Goal: Task Accomplishment & Management: Complete application form

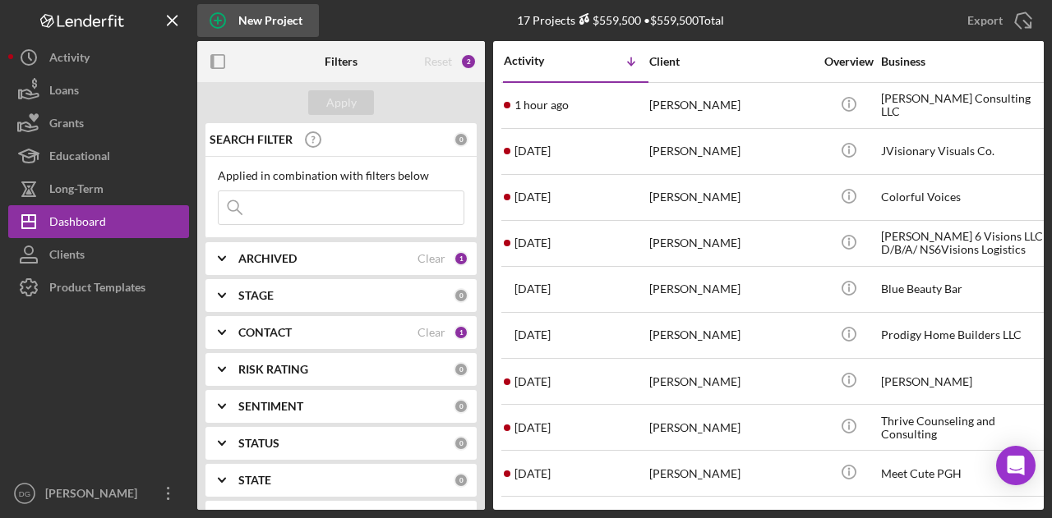
click at [249, 19] on div "New Project" at bounding box center [270, 20] width 64 height 33
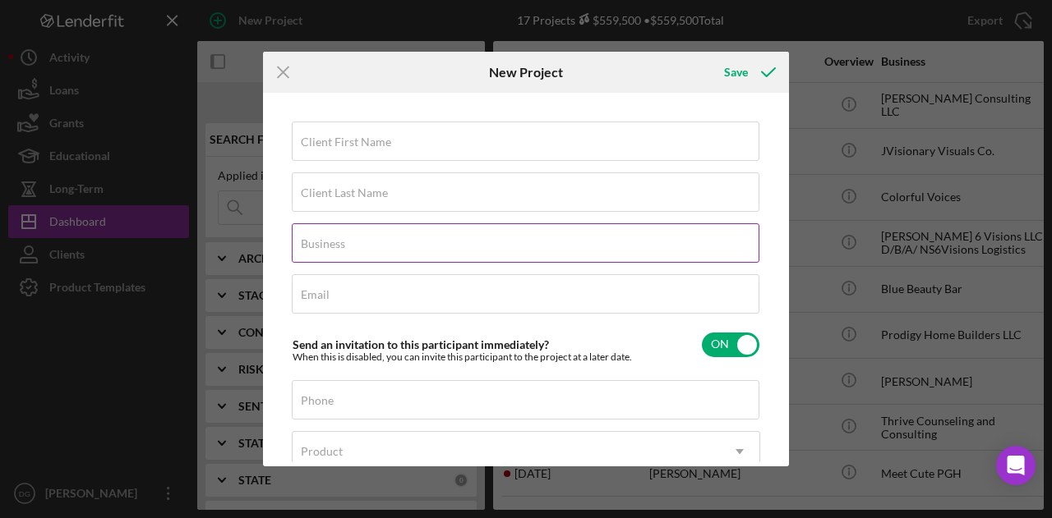
click at [349, 242] on div "Business Required" at bounding box center [526, 243] width 468 height 41
paste input "Chic Expressions, LLC Event Planning and Design"
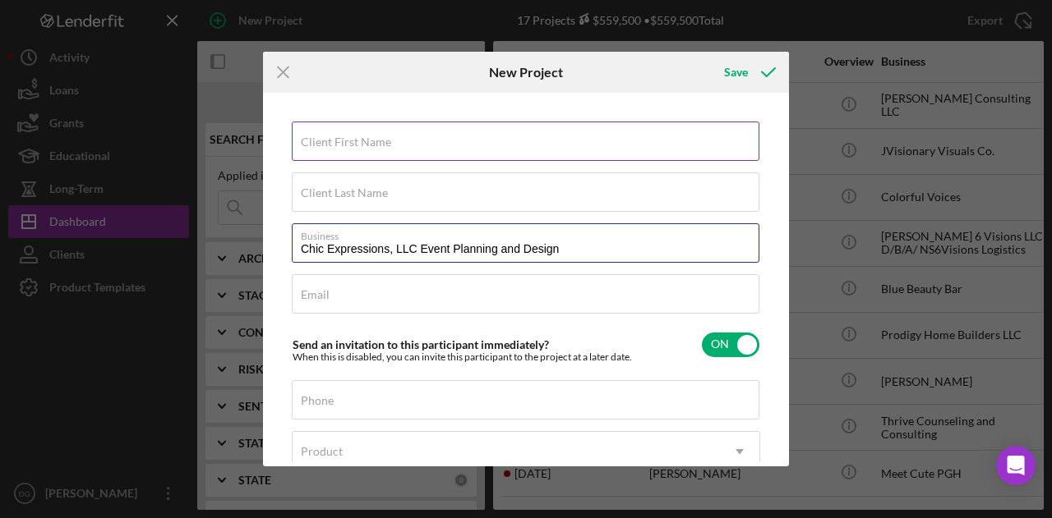
type input "Chic Expressions, LLC Event Planning and Design"
click at [355, 157] on input "Client First Name" at bounding box center [525, 141] width 467 height 39
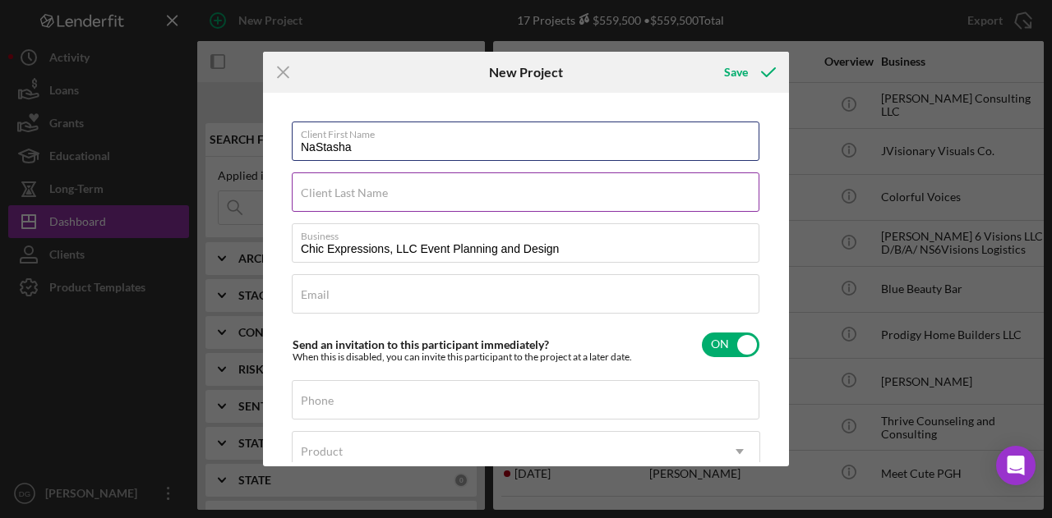
type input "NaStasha"
click at [347, 182] on div "Client Last Name Required" at bounding box center [526, 193] width 468 height 41
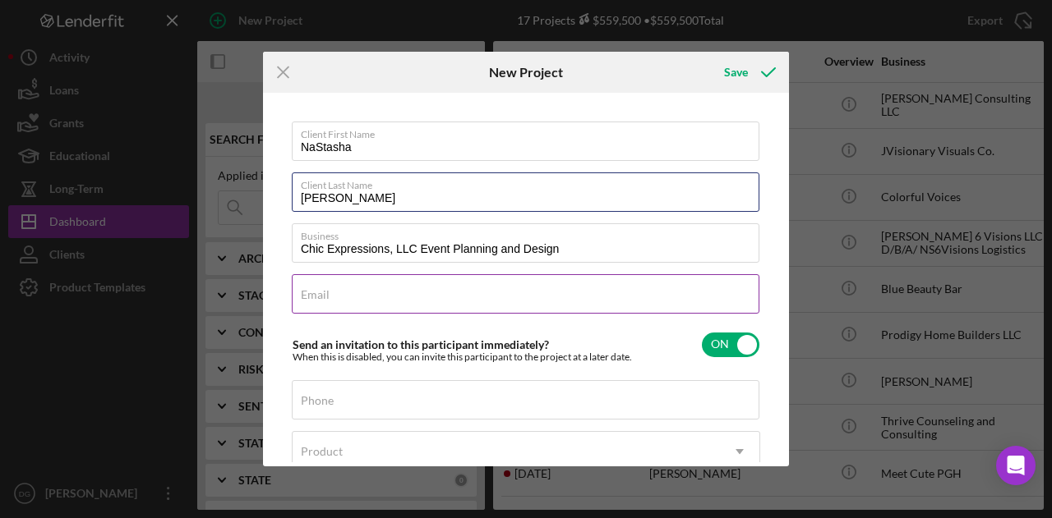
type input "Bonner"
click at [322, 306] on input "Email" at bounding box center [525, 293] width 467 height 39
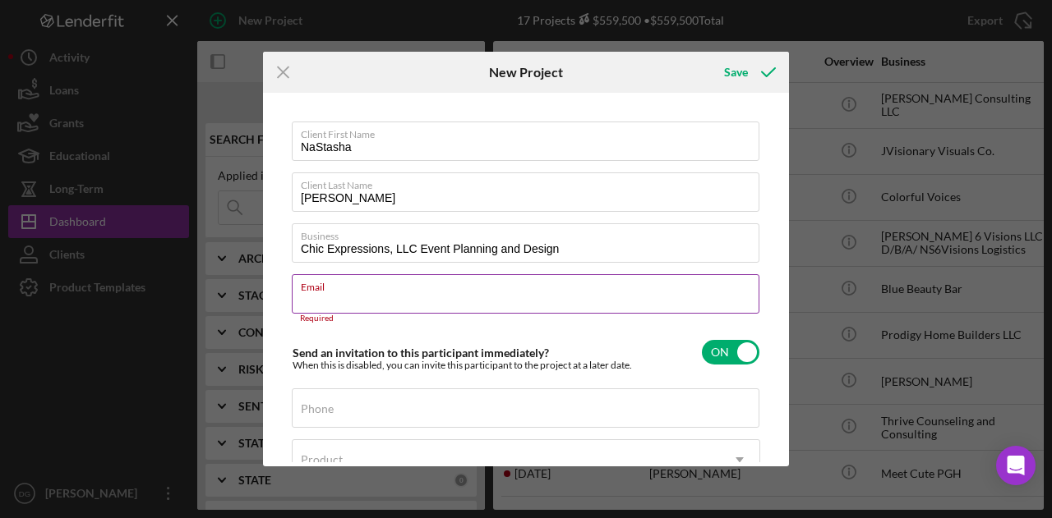
paste input "nbonnerexpressions@gmail.com"
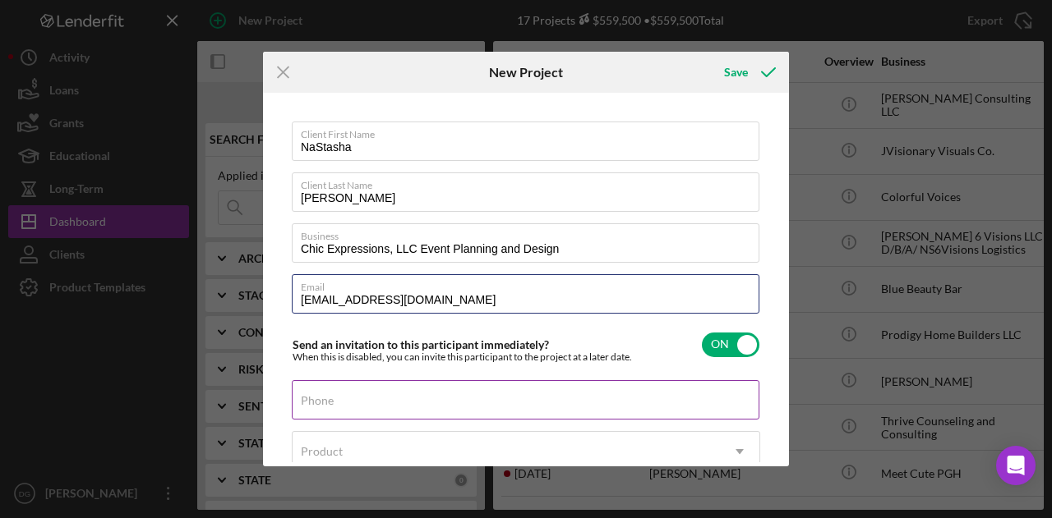
type input "nbonnerexpressions@gmail.com"
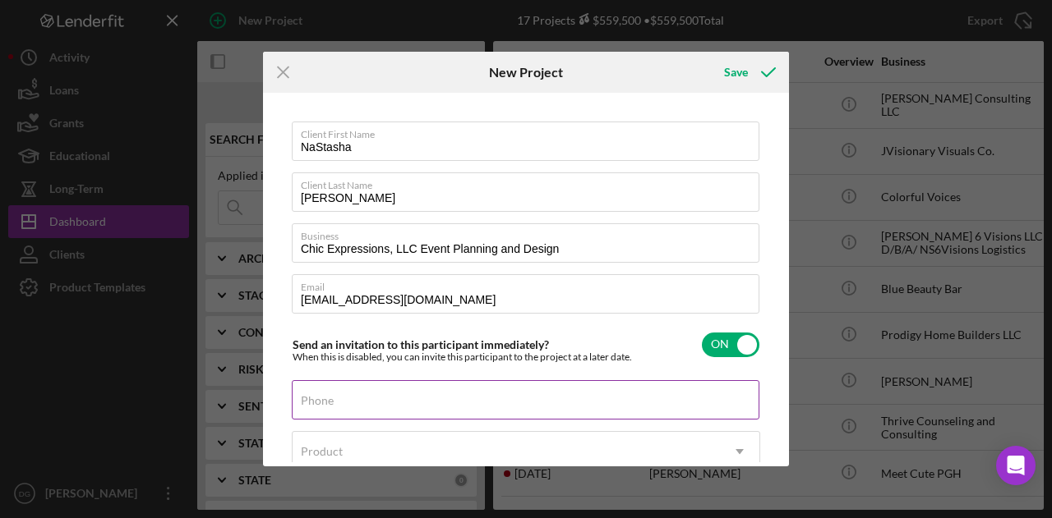
click at [337, 388] on div "Phone" at bounding box center [526, 400] width 468 height 41
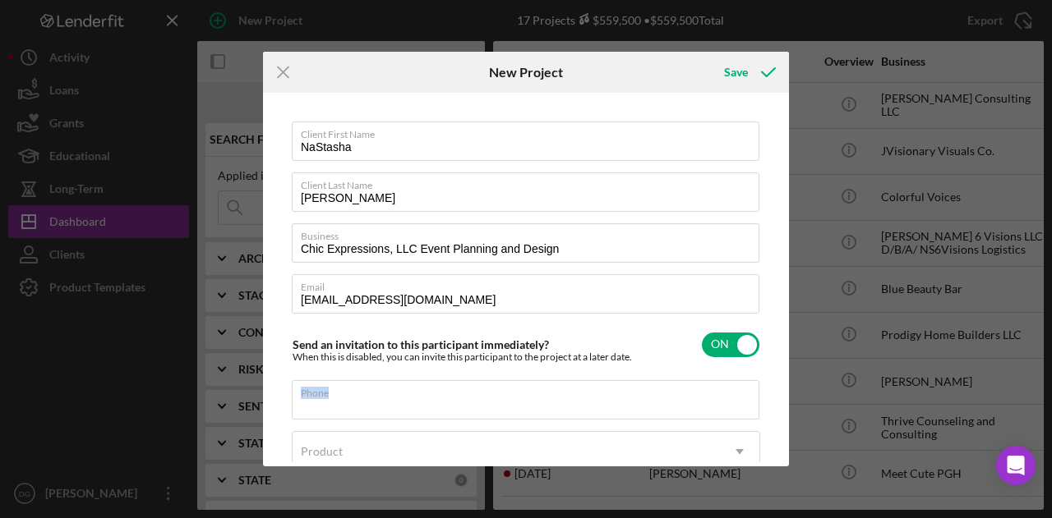
drag, startPoint x: 337, startPoint y: 388, endPoint x: 353, endPoint y: 378, distance: 19.2
click at [337, 388] on div "Phone" at bounding box center [526, 400] width 468 height 41
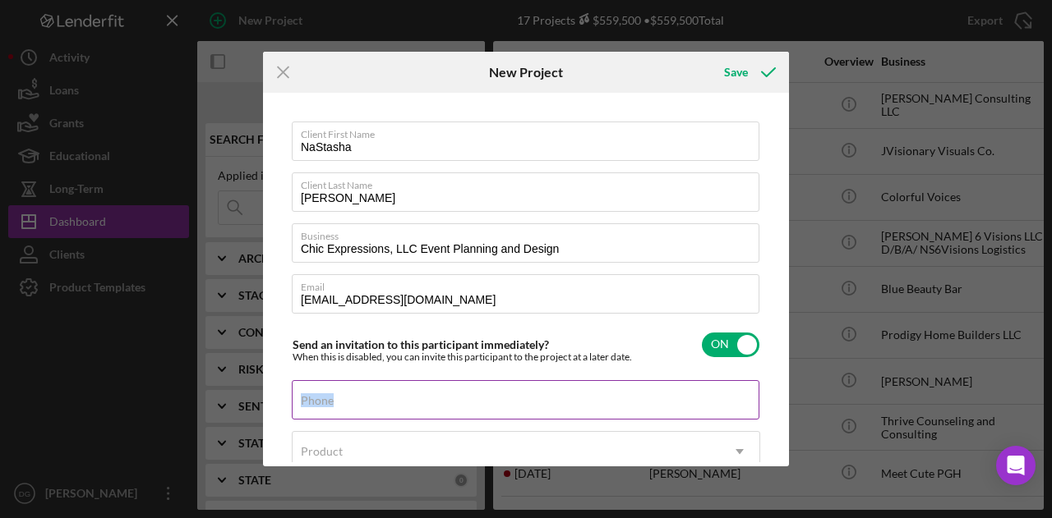
click at [444, 398] on div "Phone" at bounding box center [526, 400] width 468 height 41
click at [445, 398] on label "Phone" at bounding box center [530, 390] width 458 height 18
click at [445, 398] on input "Phone" at bounding box center [525, 399] width 467 height 39
type input "(412) 606-2090"
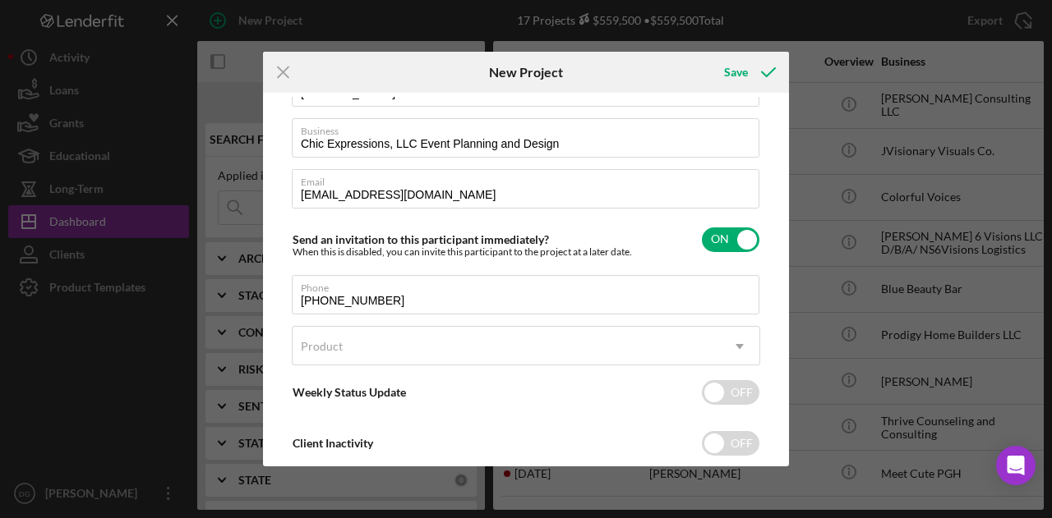
scroll to position [112, 0]
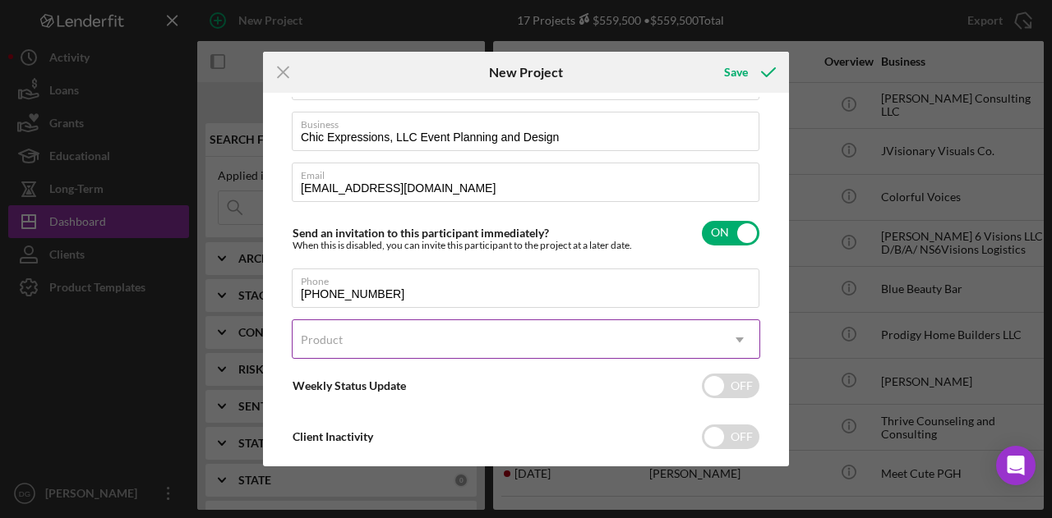
click at [675, 348] on div "Product" at bounding box center [505, 340] width 427 height 38
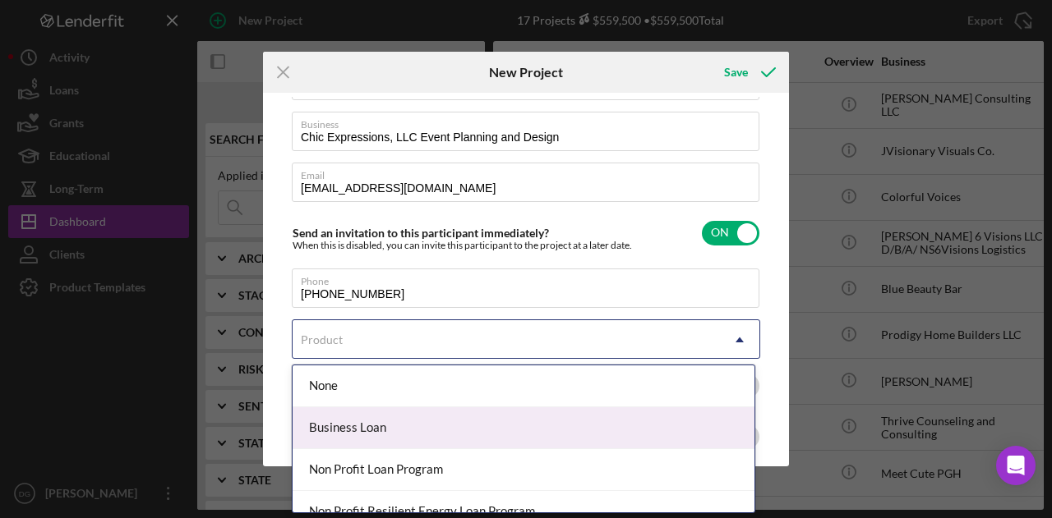
click at [386, 432] on div "Business Loan" at bounding box center [523, 429] width 462 height 42
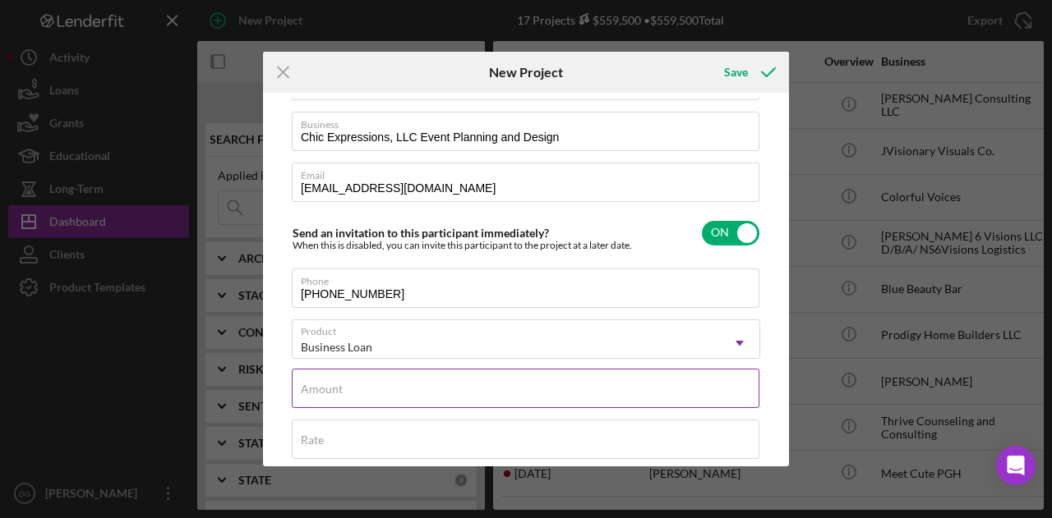
click at [374, 394] on input "Amount" at bounding box center [525, 388] width 467 height 39
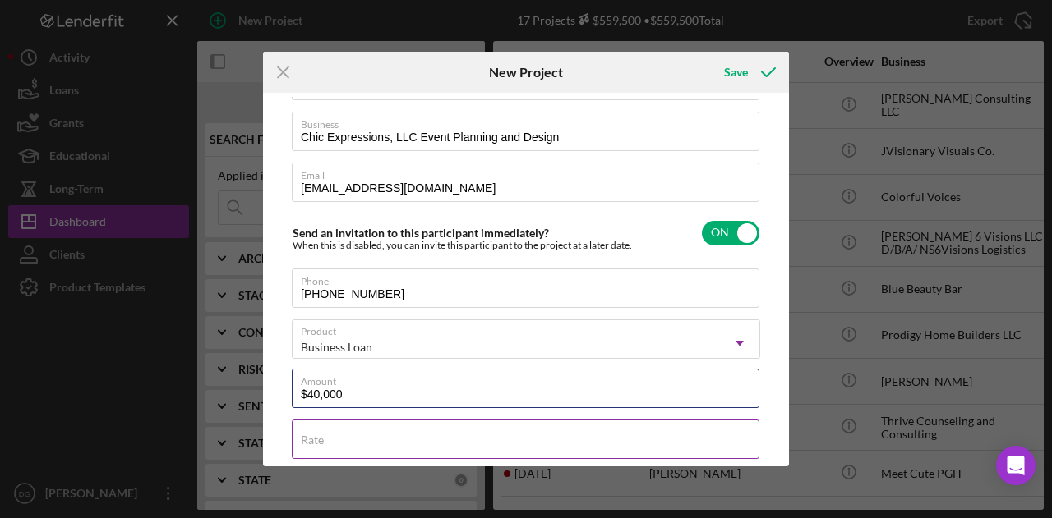
type input "$40,000"
click at [343, 440] on input "Rate" at bounding box center [525, 439] width 467 height 39
type input "8.500%"
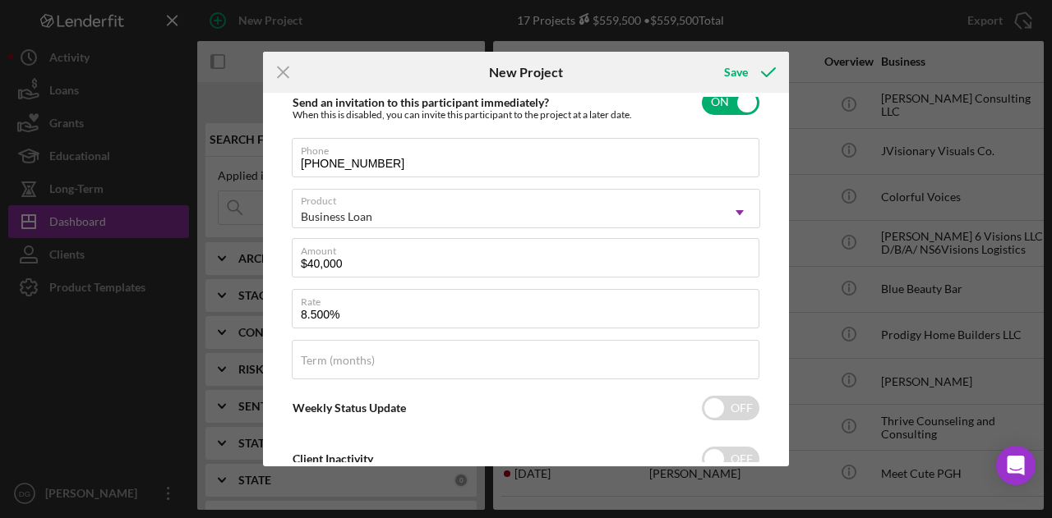
scroll to position [295, 0]
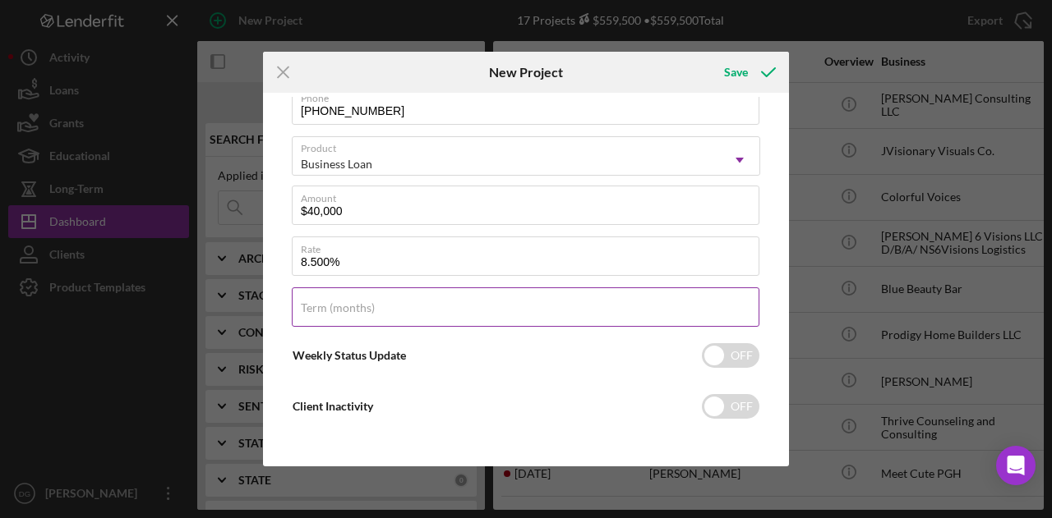
click at [478, 306] on div "Term (months)" at bounding box center [526, 308] width 468 height 41
type input "84"
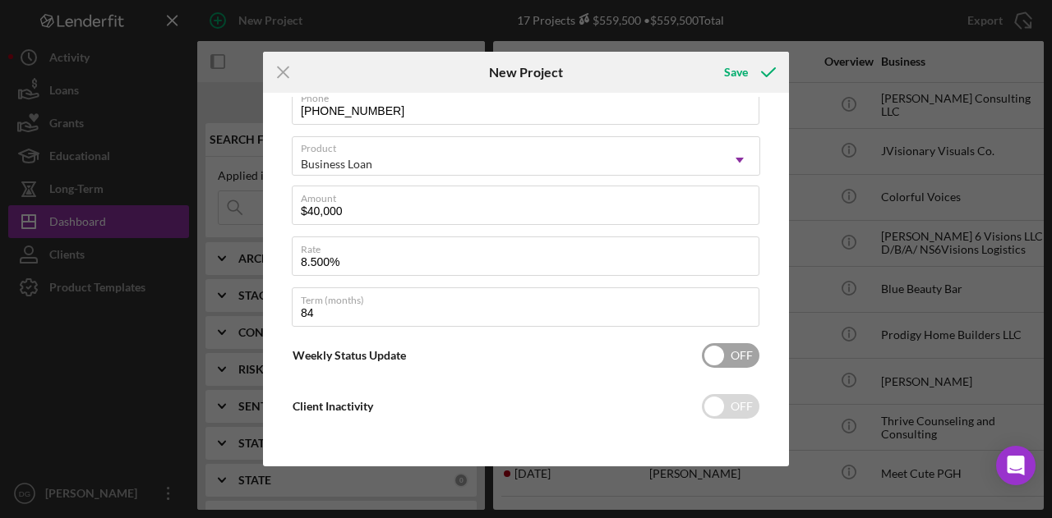
click at [725, 362] on input "checkbox" at bounding box center [731, 355] width 58 height 25
checkbox input "true"
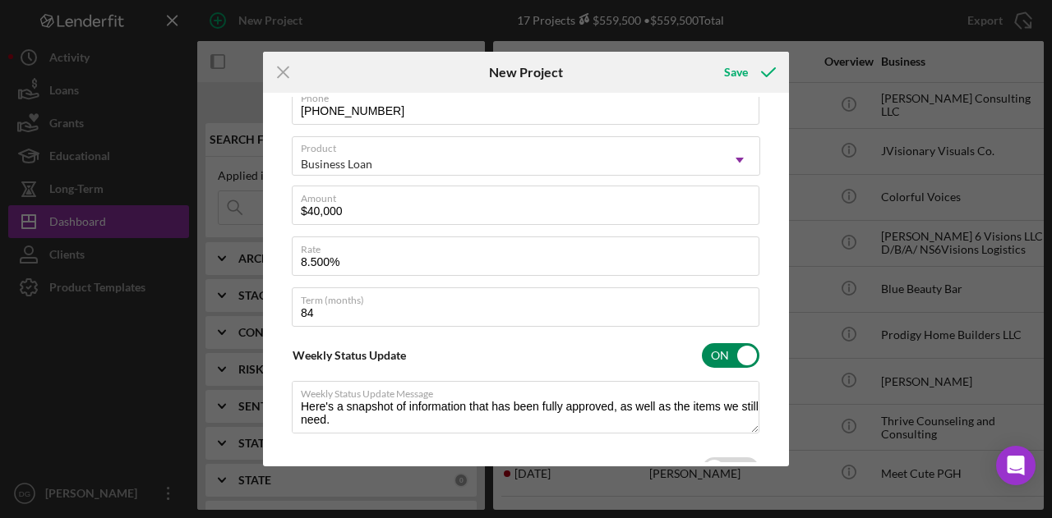
type textarea "Here's a snapshot of information that has been fully approved, as well as the i…"
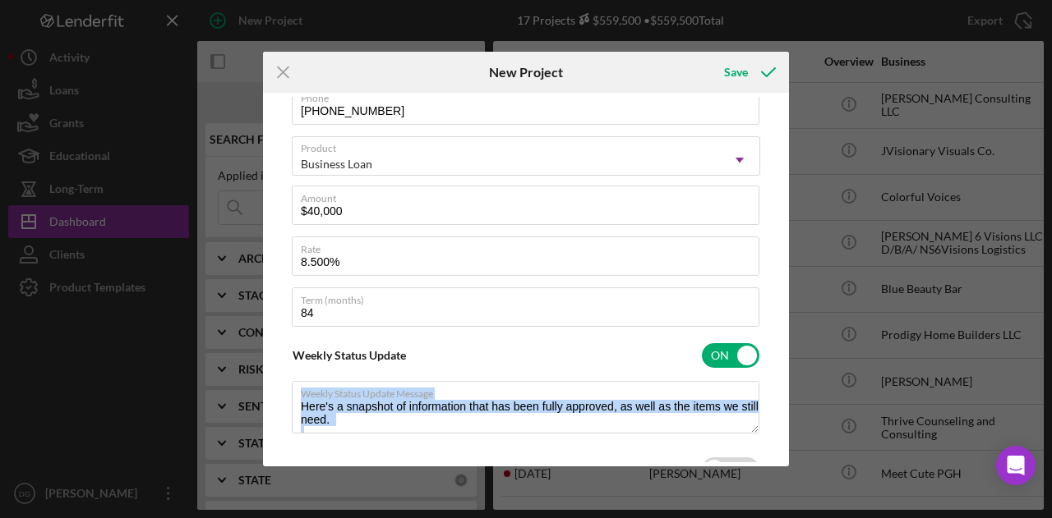
scroll to position [350, 0]
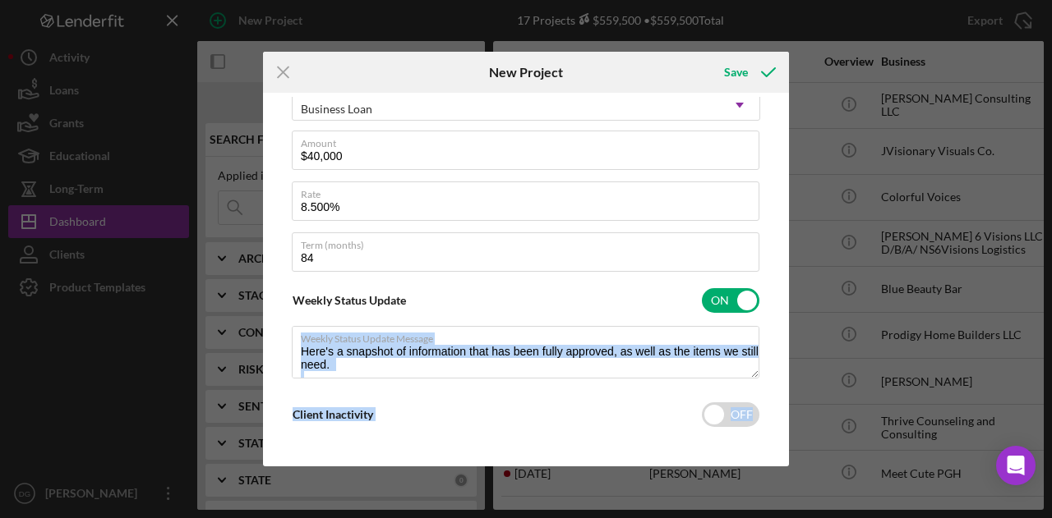
drag, startPoint x: 784, startPoint y: 354, endPoint x: 772, endPoint y: 462, distance: 108.2
click at [772, 462] on div "Client First Name NaStasha Client Last Name Bonner Business Chic Expressions, L…" at bounding box center [526, 280] width 518 height 366
click at [619, 450] on div "Client First Name NaStasha Client Last Name Bonner Business Chic Expressions, L…" at bounding box center [526, 280] width 518 height 366
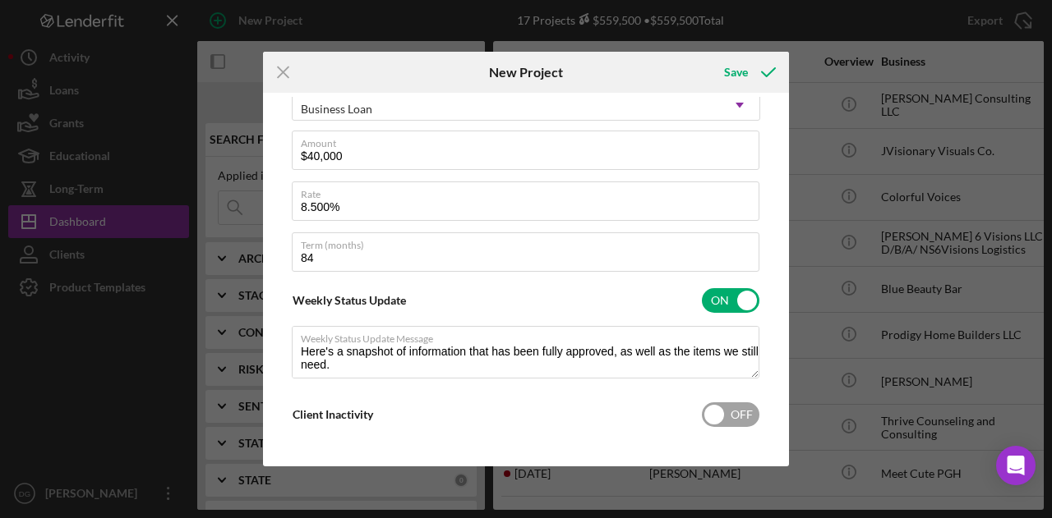
click at [720, 417] on input "checkbox" at bounding box center [731, 415] width 58 height 25
checkbox input "true"
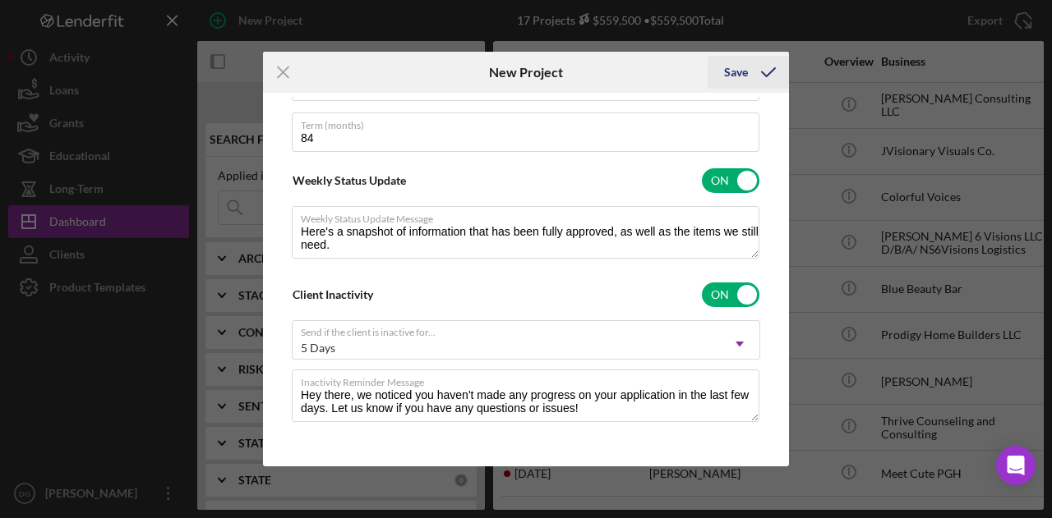
click at [741, 68] on div "Save" at bounding box center [736, 72] width 24 height 33
type textarea "Here's a snapshot of information that has been fully approved, as well as the i…"
checkbox input "false"
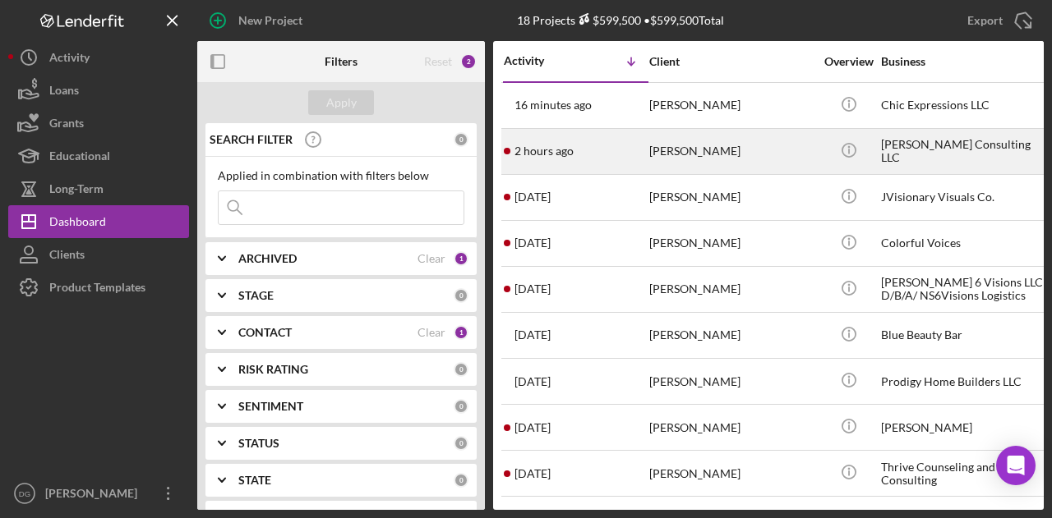
click at [751, 153] on div "[PERSON_NAME]" at bounding box center [731, 152] width 164 height 44
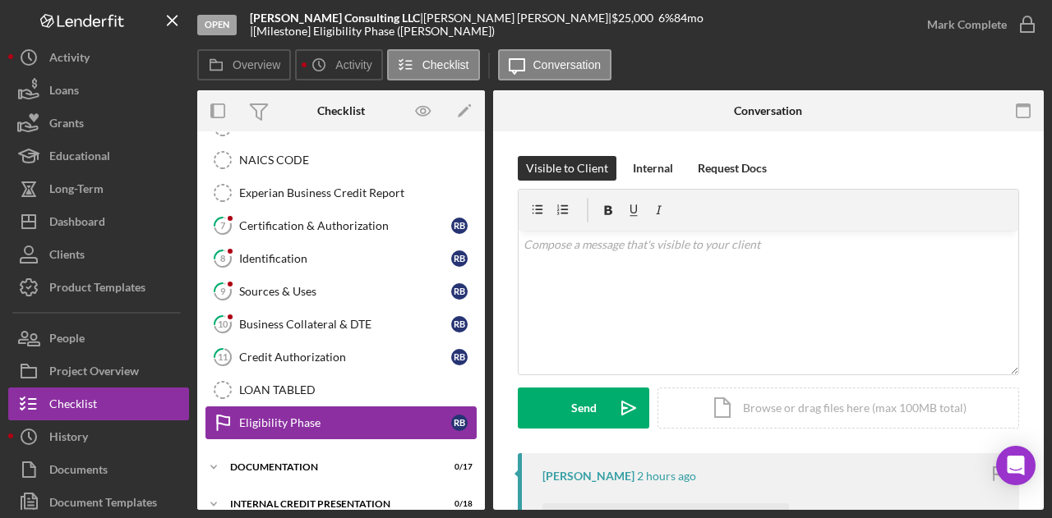
scroll to position [352, 0]
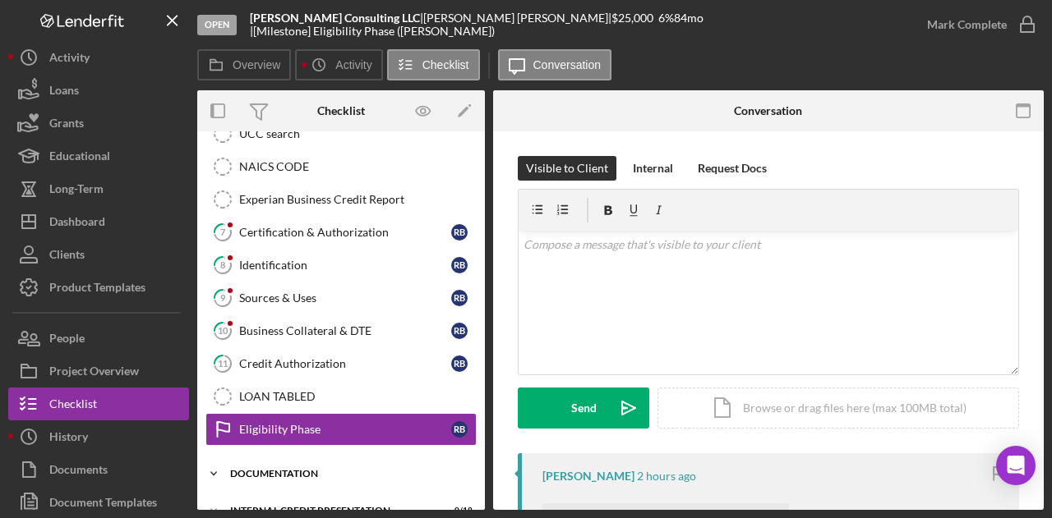
click at [300, 458] on div "Icon/Expander documentation 0 / 17" at bounding box center [341, 474] width 288 height 33
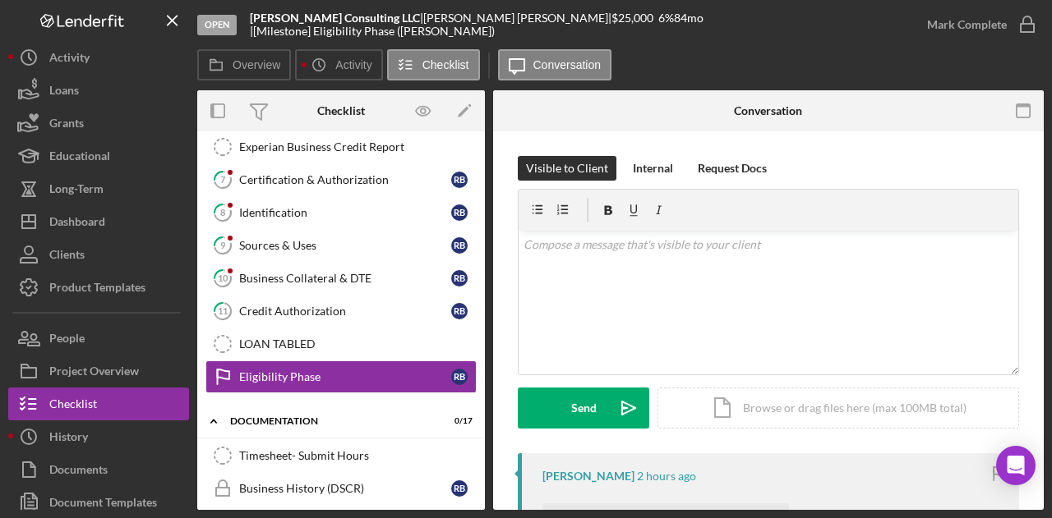
scroll to position [409, 0]
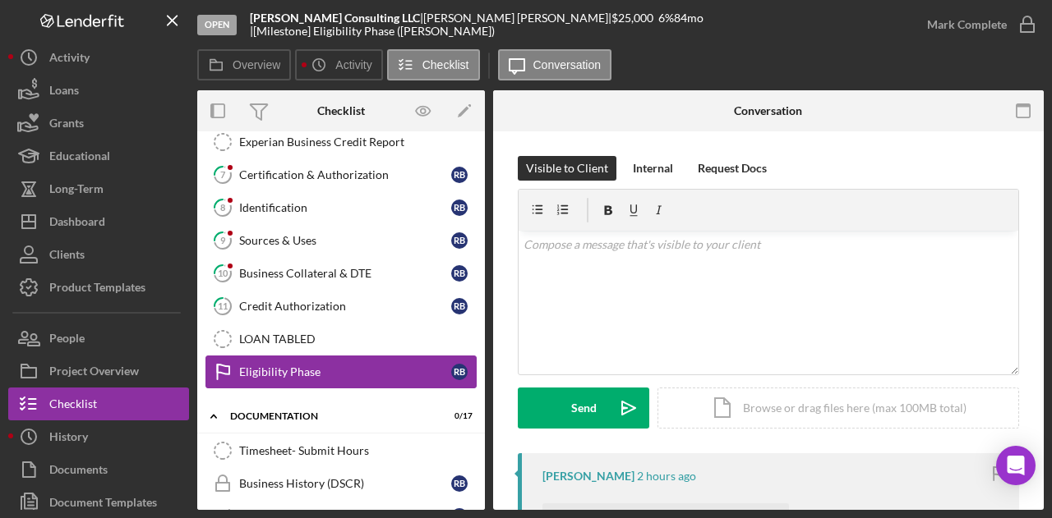
click at [309, 366] on div "Eligibility Phase" at bounding box center [345, 372] width 212 height 13
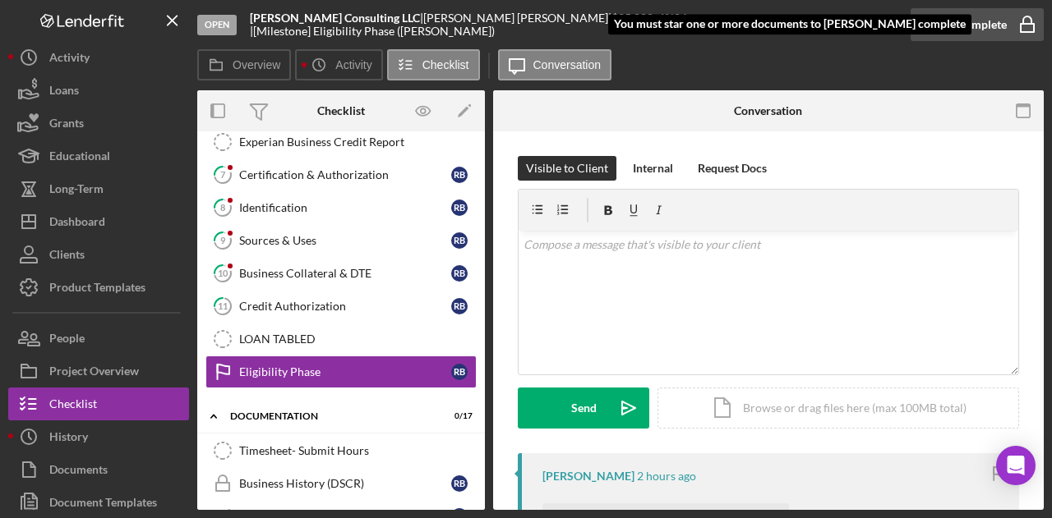
click at [965, 27] on div "Mark Complete" at bounding box center [967, 24] width 80 height 33
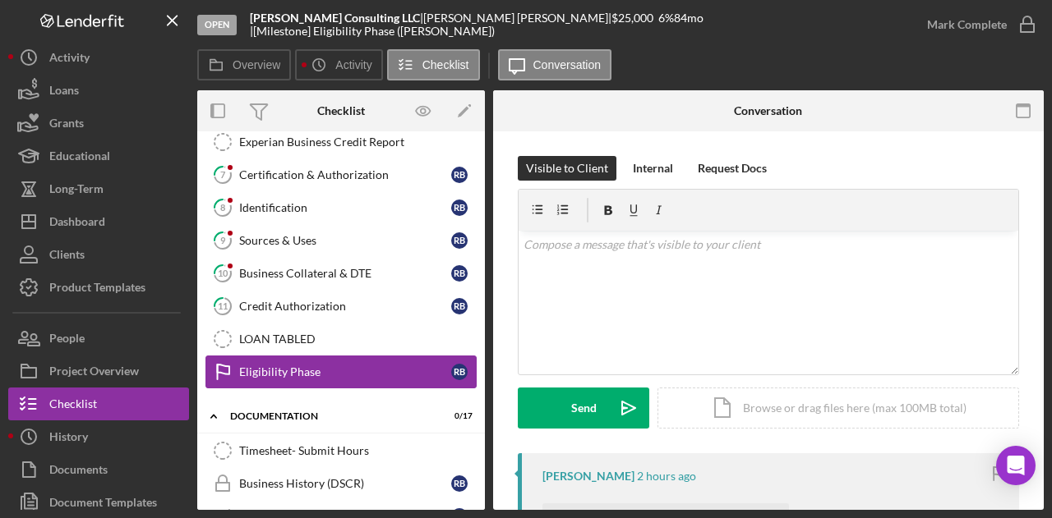
click at [301, 366] on div "Eligibility Phase" at bounding box center [345, 372] width 212 height 13
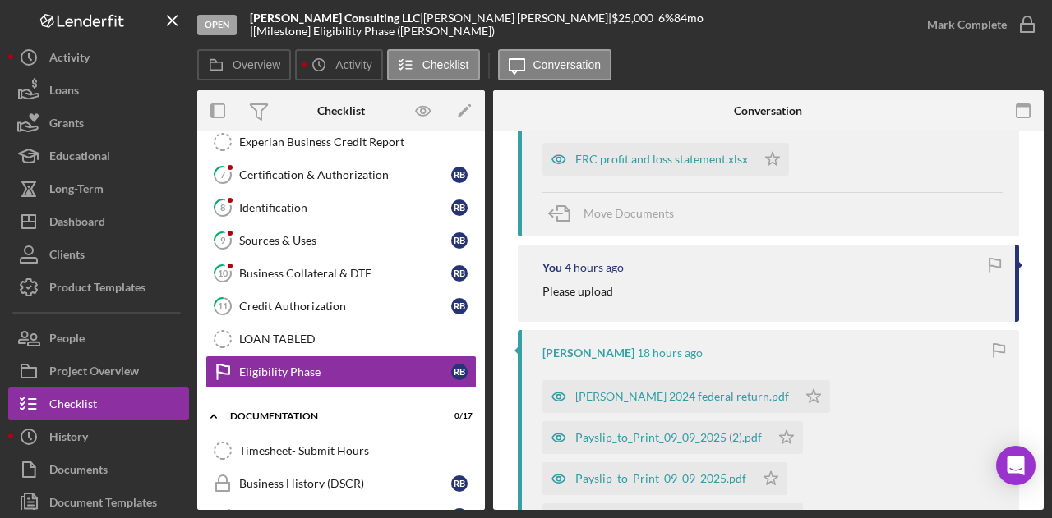
scroll to position [357, 0]
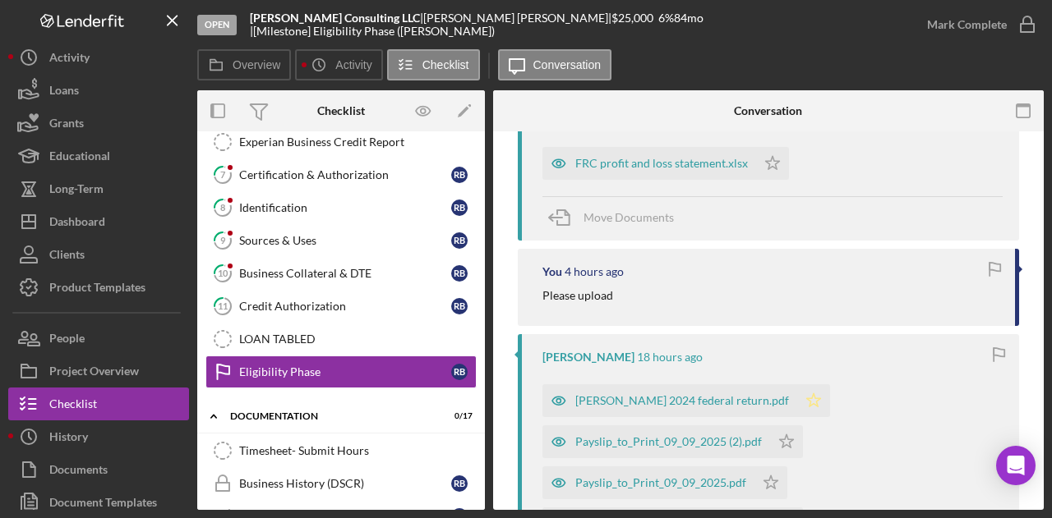
click at [797, 403] on icon "Icon/Star" at bounding box center [813, 401] width 33 height 33
click at [787, 441] on icon "Icon/Star" at bounding box center [786, 442] width 33 height 33
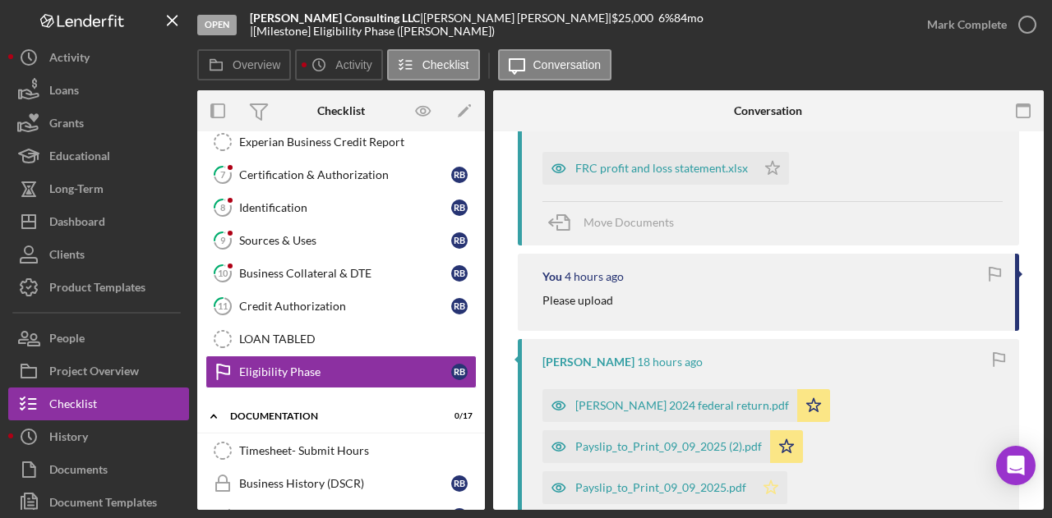
click at [761, 487] on icon "Icon/Star" at bounding box center [770, 488] width 33 height 33
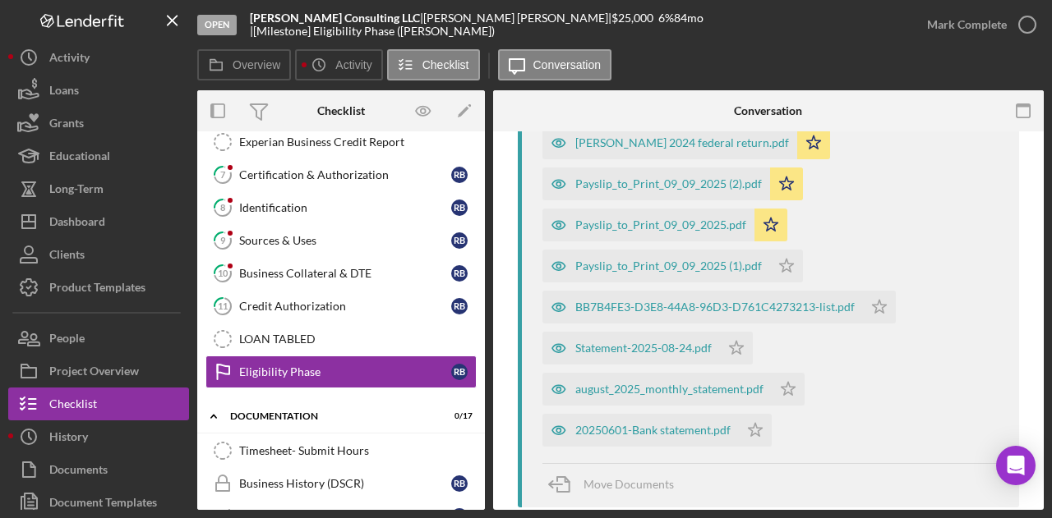
scroll to position [646, 0]
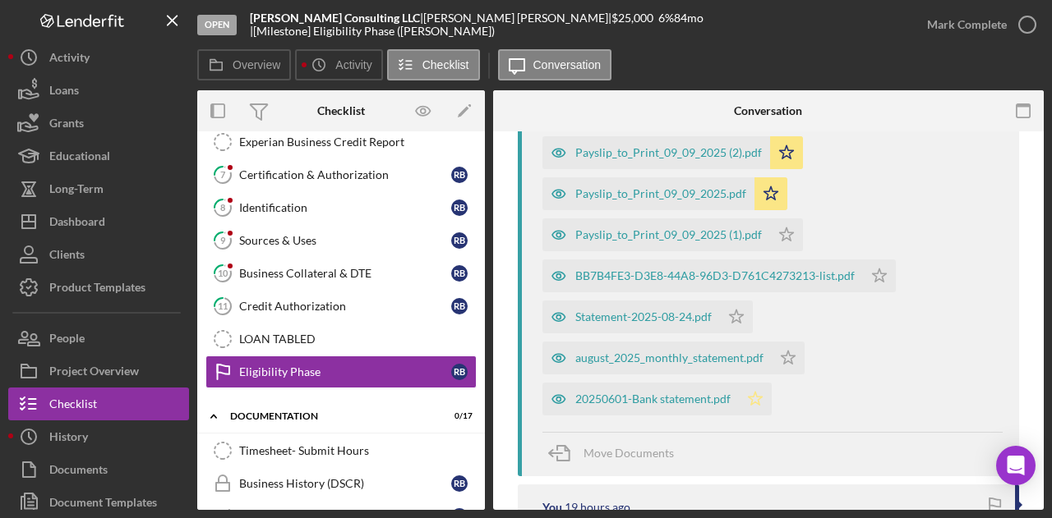
click at [744, 407] on icon "Icon/Star" at bounding box center [755, 399] width 33 height 33
click at [789, 358] on polygon "button" at bounding box center [788, 357] width 14 height 13
click at [739, 320] on polygon "button" at bounding box center [737, 316] width 14 height 13
click at [882, 272] on polygon "button" at bounding box center [880, 275] width 14 height 13
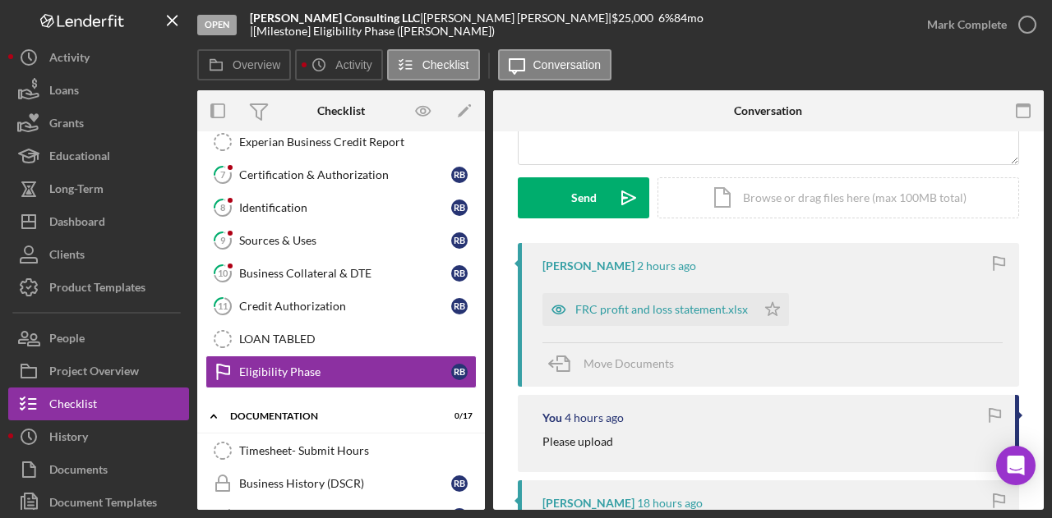
scroll to position [0, 0]
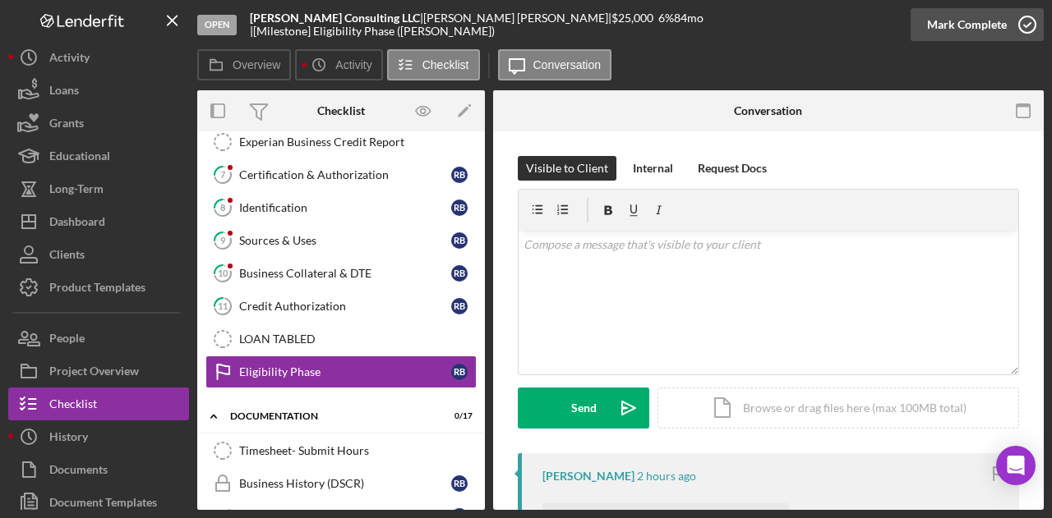
click at [976, 24] on div "Mark Complete" at bounding box center [967, 24] width 80 height 33
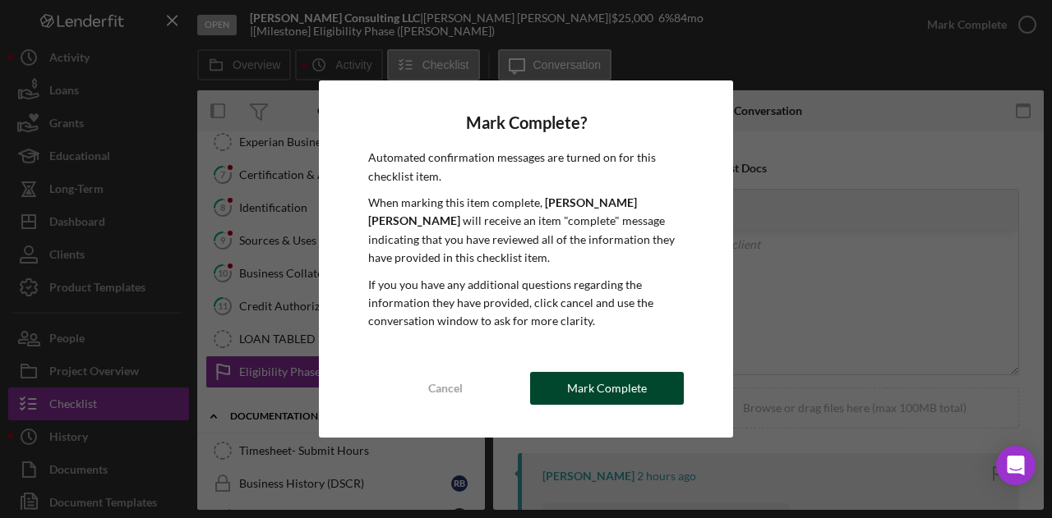
click at [646, 382] on button "Mark Complete" at bounding box center [607, 388] width 154 height 33
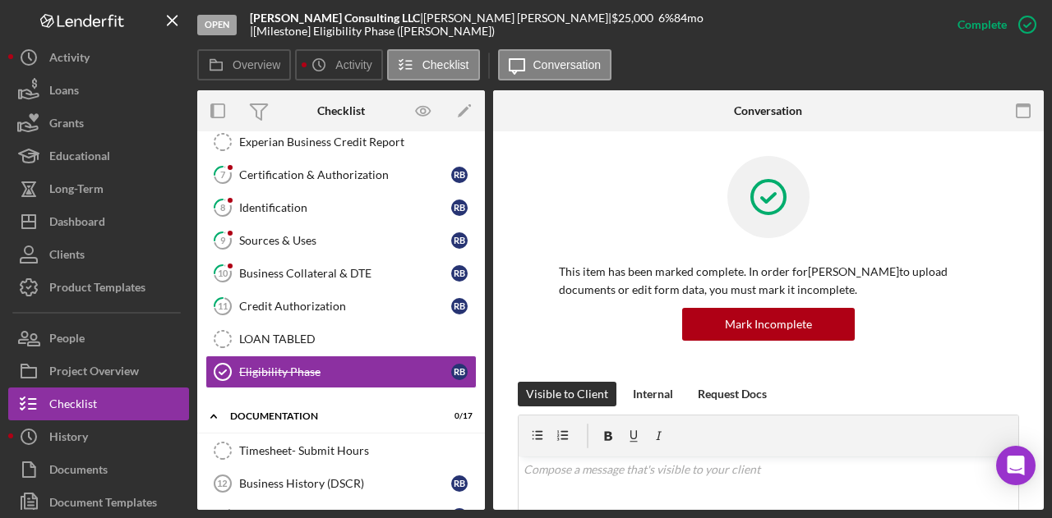
click at [707, 231] on div at bounding box center [768, 209] width 419 height 107
drag, startPoint x: 485, startPoint y: 25, endPoint x: 400, endPoint y: 22, distance: 84.7
click at [400, 22] on div "[PERSON_NAME] Consulting LLC | [PERSON_NAME] | $25,000 $25,000 6 % 84 mo | [Mil…" at bounding box center [595, 25] width 691 height 26
click at [423, 24] on div "[PERSON_NAME] |" at bounding box center [517, 18] width 188 height 13
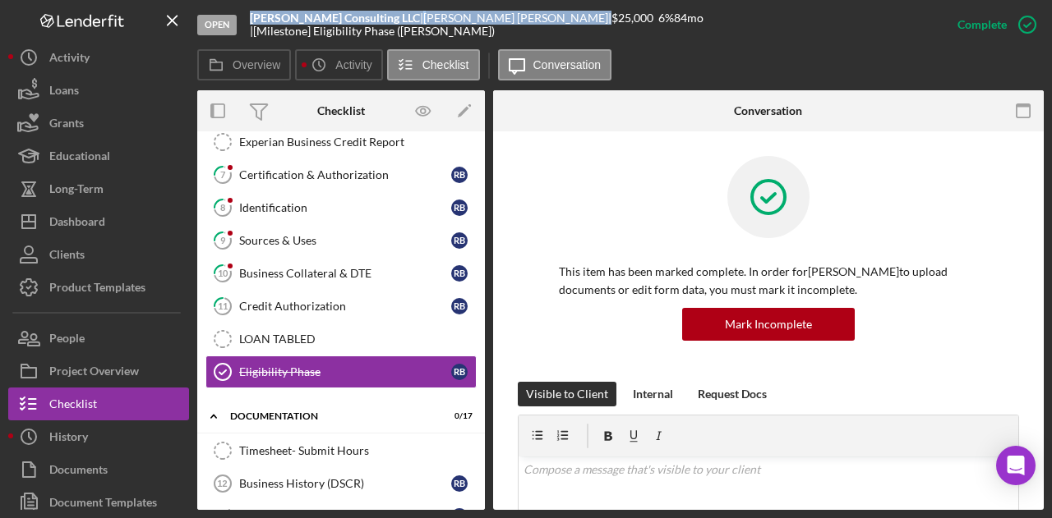
drag, startPoint x: 251, startPoint y: 25, endPoint x: 486, endPoint y: 29, distance: 235.8
click at [486, 29] on div "[PERSON_NAME] Consulting LLC | [PERSON_NAME] | $25,000 $25,000 6 % 84 mo | [Mil…" at bounding box center [595, 25] width 691 height 26
click at [477, 25] on div "[PERSON_NAME] |" at bounding box center [517, 18] width 188 height 13
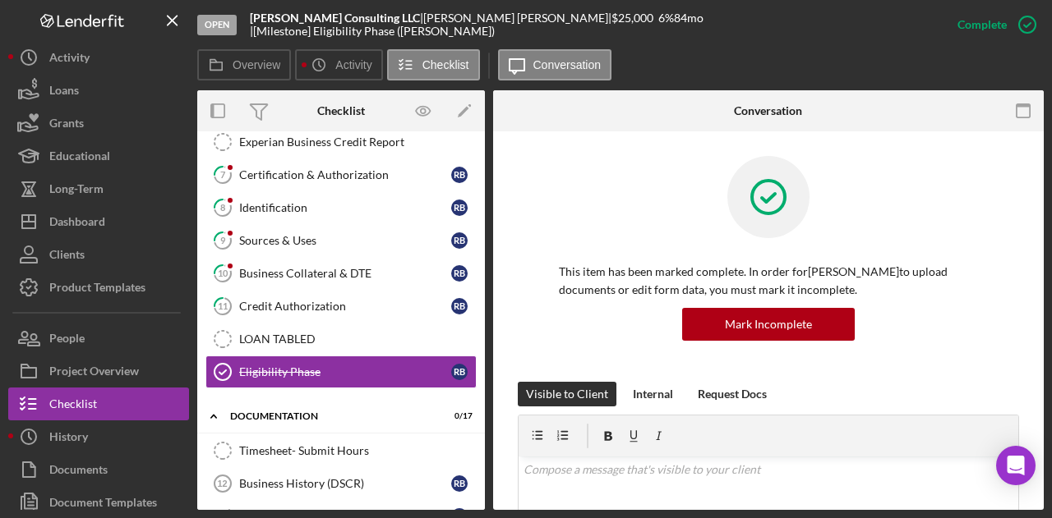
click at [495, 25] on div "[PERSON_NAME] |" at bounding box center [517, 18] width 188 height 13
drag, startPoint x: 486, startPoint y: 22, endPoint x: 394, endPoint y: 26, distance: 91.3
click at [394, 26] on div "[PERSON_NAME] Consulting LLC | [PERSON_NAME] | $25,000 $25,000 6 % 84 mo | [Mil…" at bounding box center [595, 25] width 691 height 26
copy div "| [PERSON_NAME]"
click at [900, 23] on div "Open [PERSON_NAME] Consulting LLC | [PERSON_NAME] | $25,000 $25,000 6 % 84 mo |…" at bounding box center [569, 24] width 744 height 49
